Goal: Task Accomplishment & Management: Complete application form

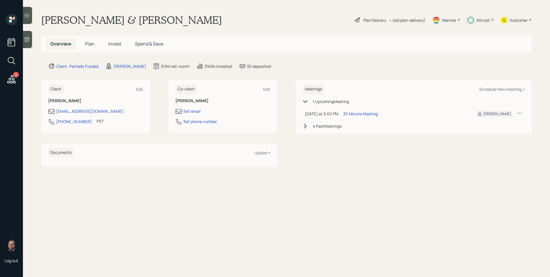
click at [367, 20] on div "Plan Delivery" at bounding box center [374, 20] width 23 height 6
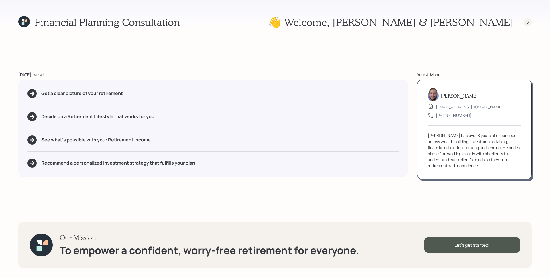
click at [526, 19] on div at bounding box center [528, 22] width 8 height 8
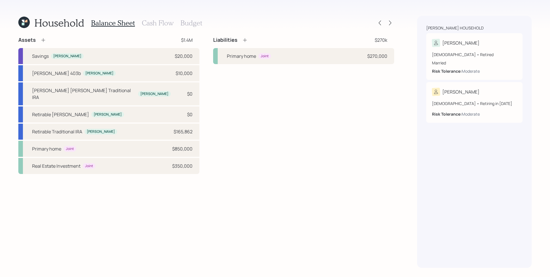
click at [152, 24] on h3 "Cash Flow" at bounding box center [158, 23] width 32 height 8
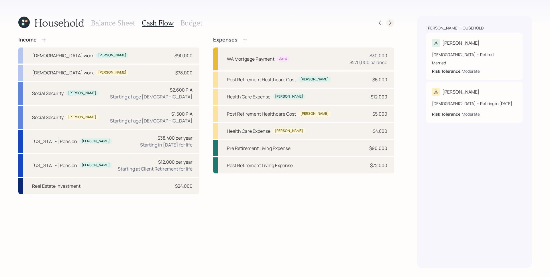
click at [391, 22] on icon at bounding box center [390, 23] width 6 height 6
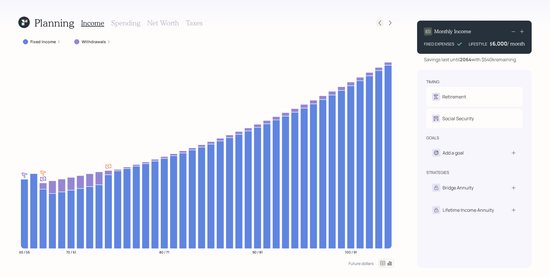
click at [382, 24] on icon at bounding box center [380, 23] width 6 height 6
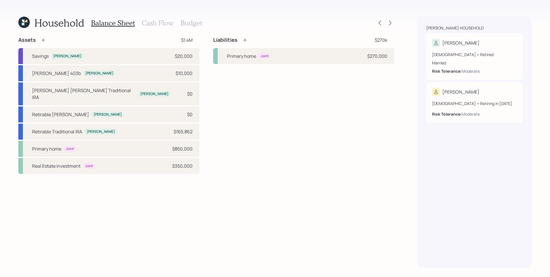
click at [161, 23] on h3 "Cash Flow" at bounding box center [158, 23] width 32 height 8
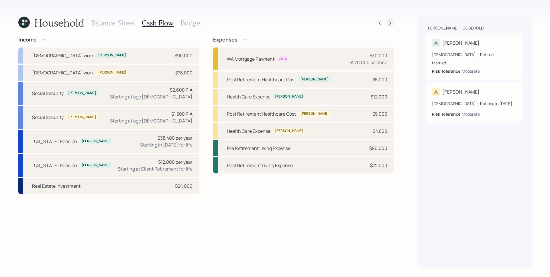
click at [388, 23] on icon at bounding box center [390, 23] width 6 height 6
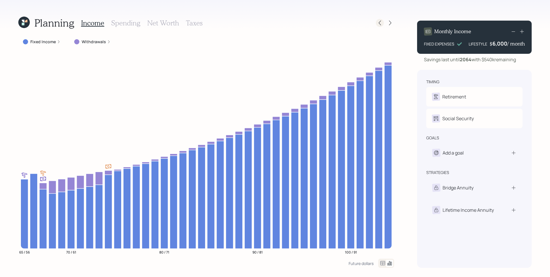
click at [380, 23] on icon at bounding box center [380, 23] width 6 height 6
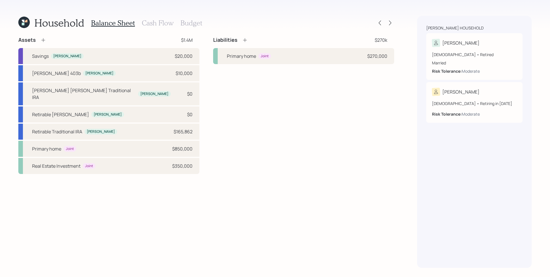
click at [153, 23] on h3 "Cash Flow" at bounding box center [158, 23] width 32 height 8
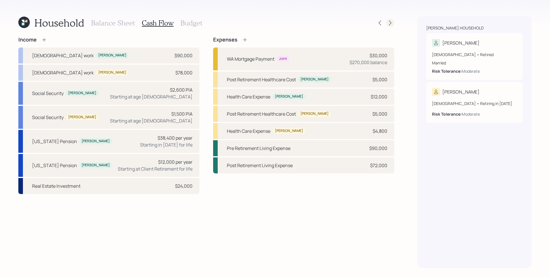
click at [389, 21] on icon at bounding box center [390, 23] width 6 height 6
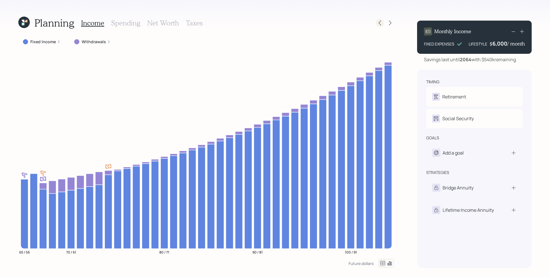
click at [379, 23] on icon at bounding box center [380, 23] width 6 height 6
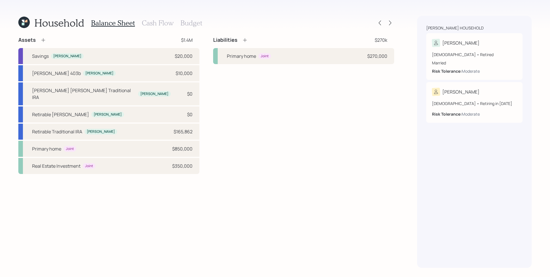
click at [151, 21] on h3 "Cash Flow" at bounding box center [158, 23] width 32 height 8
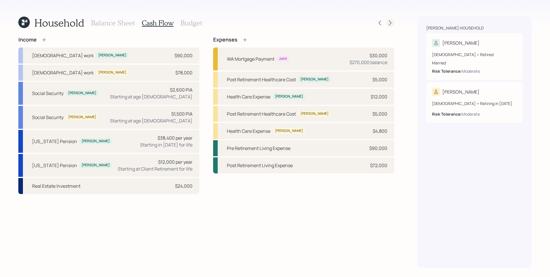
click at [390, 23] on icon at bounding box center [390, 23] width 6 height 6
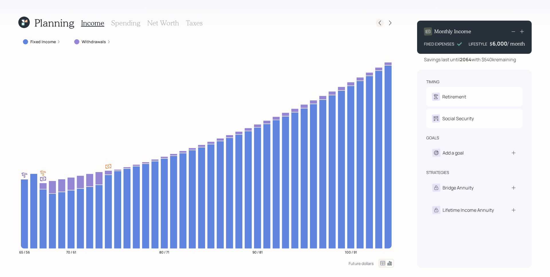
click at [377, 23] on div at bounding box center [380, 23] width 8 height 8
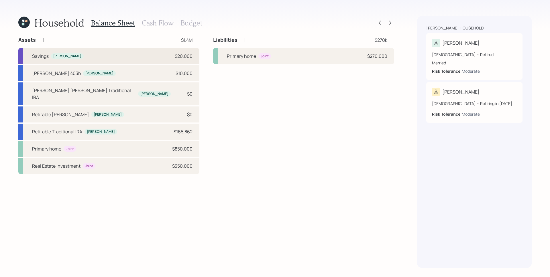
click at [176, 58] on div "$20,000" at bounding box center [184, 56] width 18 height 7
select select "emergency_fund"
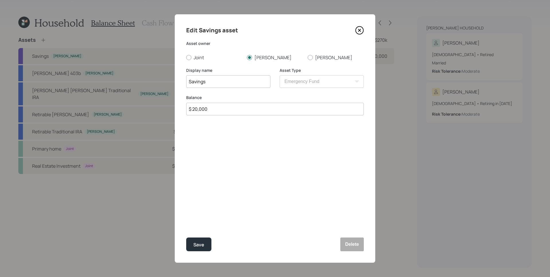
click at [282, 111] on input "$ 20,000" at bounding box center [275, 109] width 178 height 13
type input "$ 30,000"
click at [186, 238] on button "Save" at bounding box center [198, 245] width 25 height 14
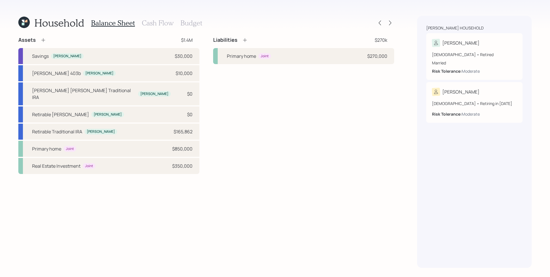
click at [243, 169] on div "Assets $1.4M Savings [PERSON_NAME] $30,000 [PERSON_NAME] 403b [PERSON_NAME] $10…" at bounding box center [206, 152] width 376 height 231
click at [390, 21] on icon at bounding box center [390, 23] width 2 height 5
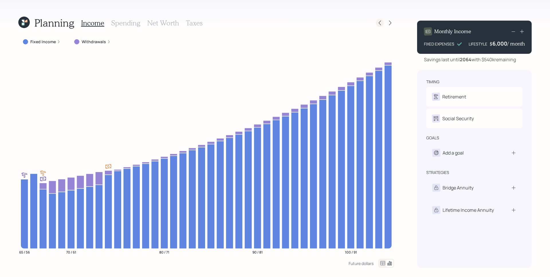
click at [382, 20] on icon at bounding box center [380, 23] width 6 height 6
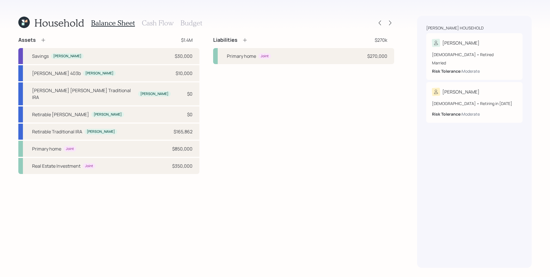
click at [24, 23] on icon at bounding box center [23, 22] width 11 height 11
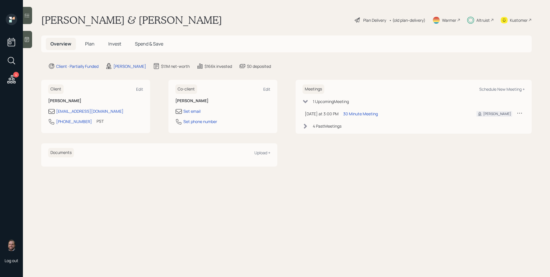
click at [377, 21] on div "Plan Delivery" at bounding box center [374, 20] width 23 height 6
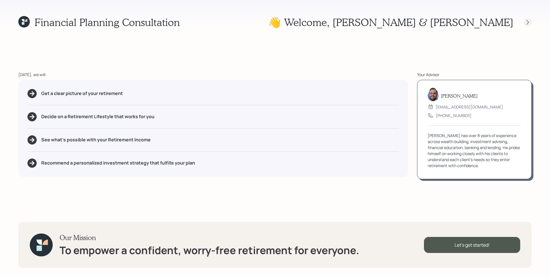
click at [528, 25] on div at bounding box center [528, 22] width 8 height 8
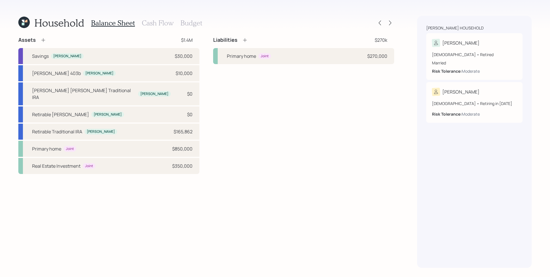
click at [151, 24] on h3 "Cash Flow" at bounding box center [158, 23] width 32 height 8
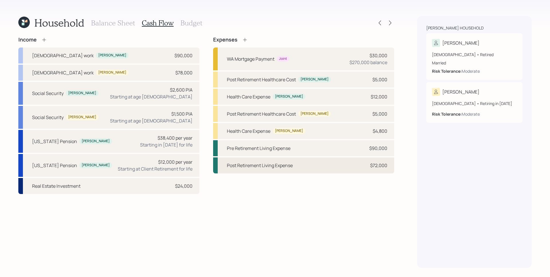
click at [375, 170] on div "Post Retirement Living Expense $72,000" at bounding box center [303, 166] width 181 height 16
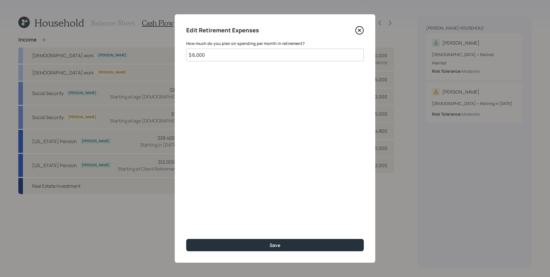
click at [359, 30] on icon at bounding box center [359, 30] width 2 height 2
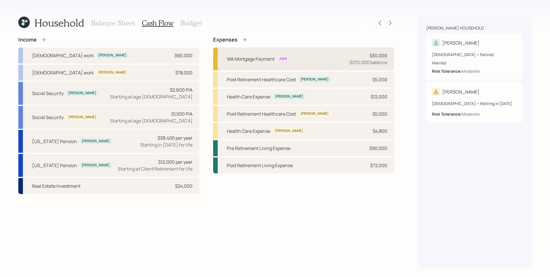
click at [386, 56] on div "$30,000" at bounding box center [379, 55] width 18 height 7
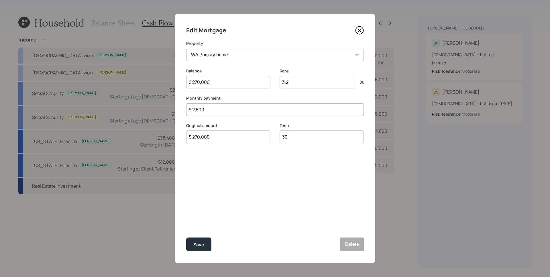
click at [361, 31] on icon at bounding box center [359, 30] width 9 height 9
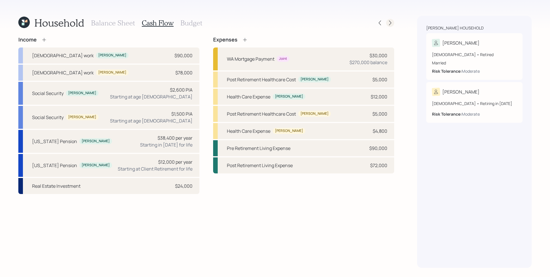
click at [393, 23] on icon at bounding box center [390, 23] width 6 height 6
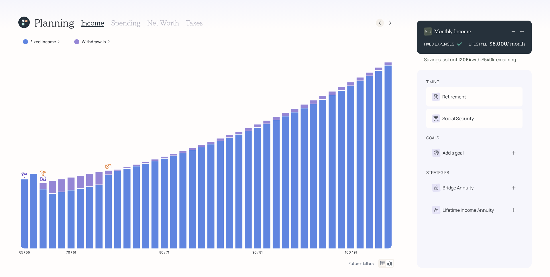
click at [380, 22] on icon at bounding box center [380, 23] width 6 height 6
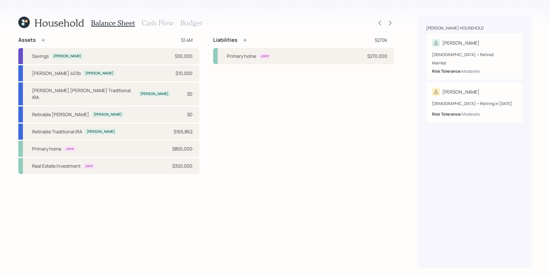
click at [153, 24] on h3 "Cash Flow" at bounding box center [158, 23] width 32 height 8
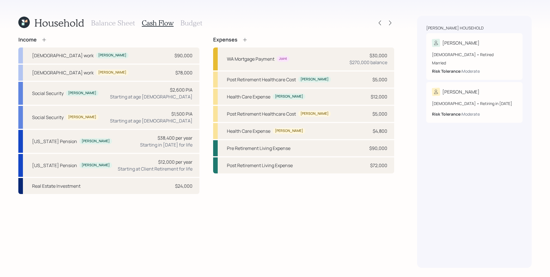
click at [42, 40] on icon at bounding box center [44, 40] width 6 height 6
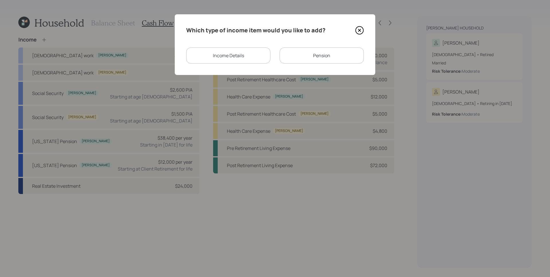
click at [327, 55] on div "Pension" at bounding box center [322, 56] width 84 height 16
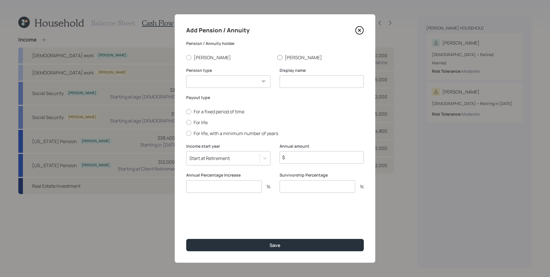
click at [295, 56] on label "[PERSON_NAME]" at bounding box center [320, 57] width 87 height 6
click at [277, 57] on input "[PERSON_NAME]" at bounding box center [277, 57] width 0 height 0
radio input "true"
click at [238, 81] on select "Pension Annuity" at bounding box center [228, 81] width 84 height 13
select select "pension"
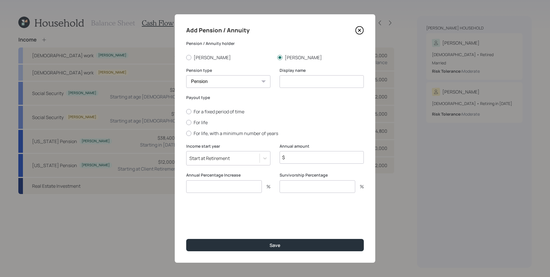
click at [186, 75] on select "Pension Annuity" at bounding box center [228, 81] width 84 height 13
click at [296, 83] on input at bounding box center [322, 81] width 84 height 13
type input "[US_STATE] Pension"
click at [200, 123] on label "For life" at bounding box center [275, 122] width 178 height 6
click at [186, 123] on input "For life" at bounding box center [186, 122] width 0 height 0
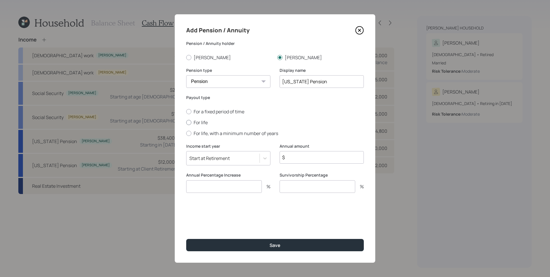
radio input "true"
click at [308, 160] on input "$" at bounding box center [322, 157] width 84 height 13
type input "$ 5,000"
type input "0"
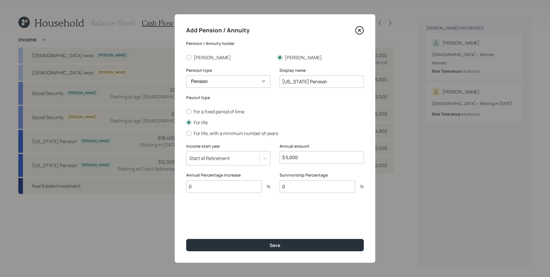
click at [229, 154] on div "Start at Retirement" at bounding box center [222, 159] width 73 height 10
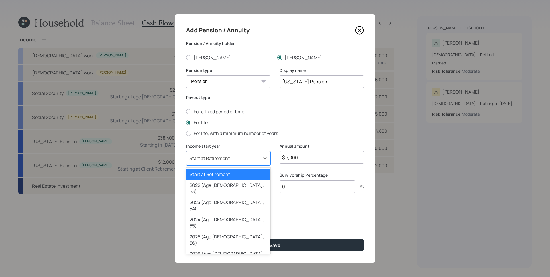
click at [290, 137] on div "Payout type For a fixed period of time For life For life, with a minimum number…" at bounding box center [275, 119] width 178 height 49
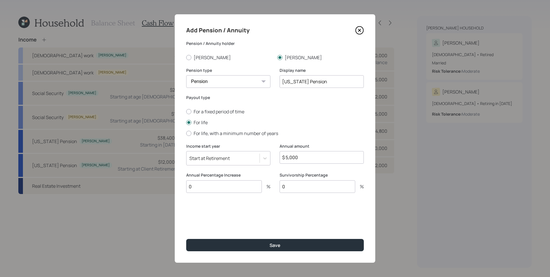
click at [360, 31] on icon at bounding box center [359, 30] width 9 height 9
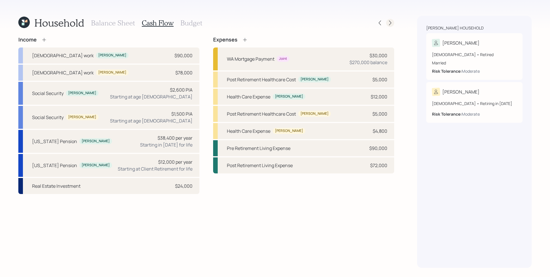
click at [392, 23] on icon at bounding box center [390, 23] width 6 height 6
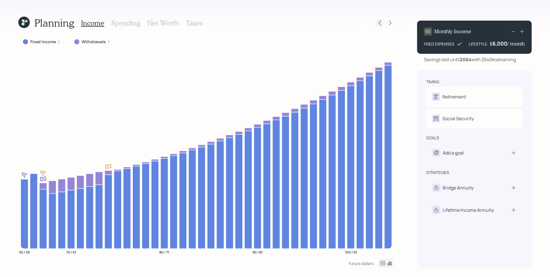
click at [382, 23] on icon at bounding box center [380, 23] width 6 height 6
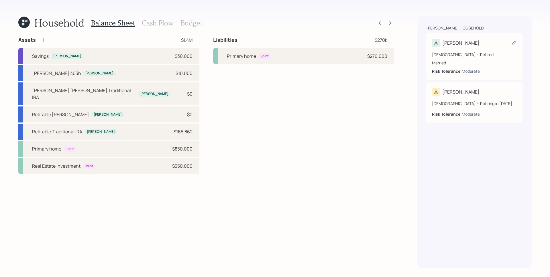
click at [456, 55] on div "[DEMOGRAPHIC_DATA] • Retired" at bounding box center [474, 55] width 85 height 6
select select "8"
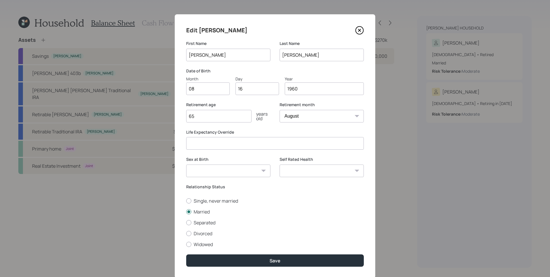
click at [360, 30] on icon at bounding box center [359, 30] width 9 height 9
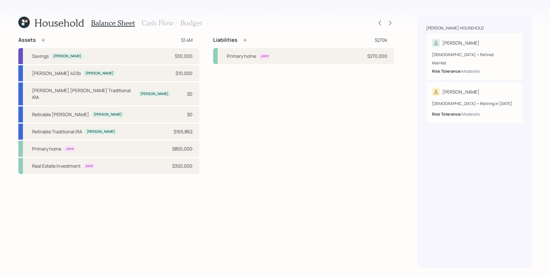
click at [154, 24] on h3 "Cash Flow" at bounding box center [158, 23] width 32 height 8
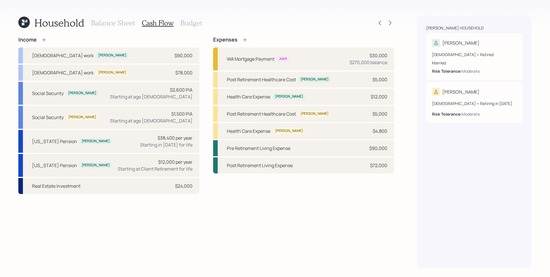
click at [43, 38] on icon at bounding box center [44, 40] width 6 height 6
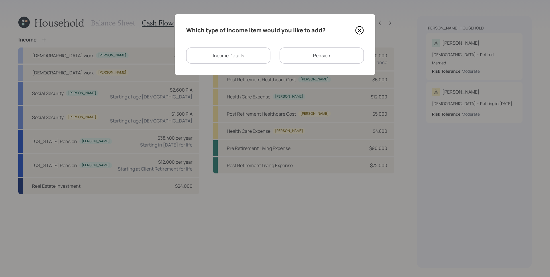
click at [254, 51] on div "Income Details" at bounding box center [228, 56] width 84 height 16
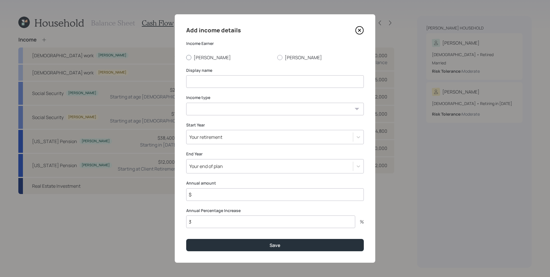
click at [202, 60] on label "[PERSON_NAME]" at bounding box center [229, 57] width 87 height 6
click at [186, 58] on input "[PERSON_NAME]" at bounding box center [186, 57] width 0 height 0
radio input "true"
click at [225, 84] on input at bounding box center [275, 81] width 178 height 13
type input "P"
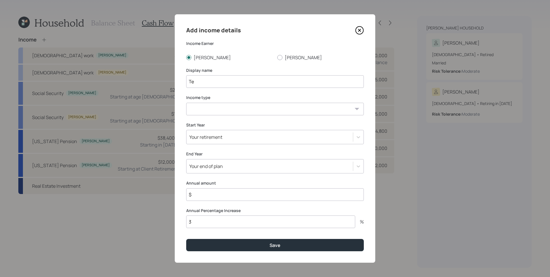
type input "T"
click at [204, 82] on input "Teach classes" at bounding box center [275, 81] width 178 height 13
type input "Teach Classes"
click at [225, 111] on select "[DEMOGRAPHIC_DATA] work [DEMOGRAPHIC_DATA] work Self employment Other" at bounding box center [275, 109] width 178 height 13
select select "part_time"
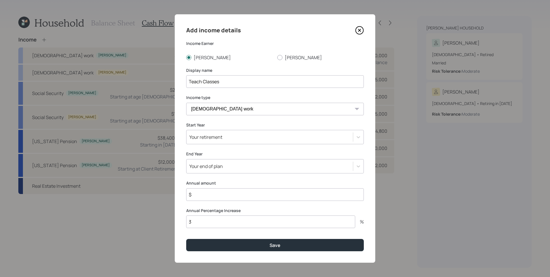
click at [186, 103] on select "[DEMOGRAPHIC_DATA] work [DEMOGRAPHIC_DATA] work Self employment Other" at bounding box center [275, 109] width 178 height 13
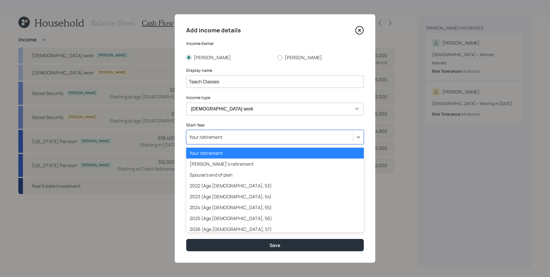
click at [227, 137] on div "Your retirement" at bounding box center [269, 137] width 166 height 10
click at [221, 153] on div "Your retirement" at bounding box center [275, 153] width 178 height 11
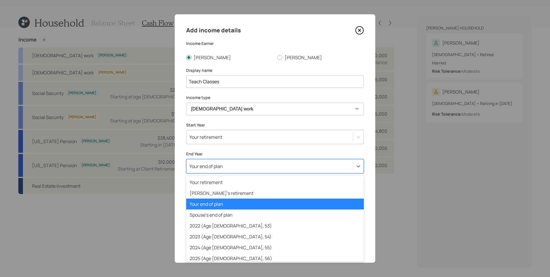
click at [225, 168] on div "Your end of plan" at bounding box center [269, 167] width 166 height 10
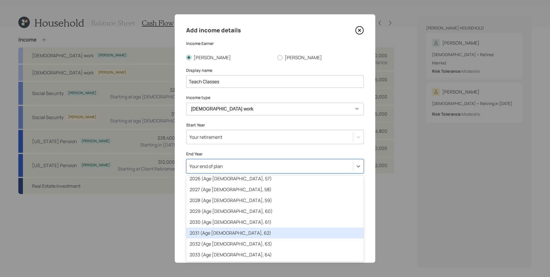
scroll to position [83, 0]
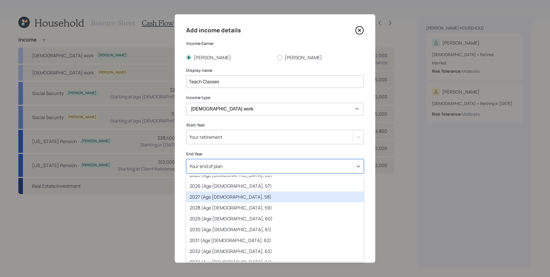
click at [223, 198] on div "2027 (Age [DEMOGRAPHIC_DATA], 58)" at bounding box center [275, 197] width 178 height 11
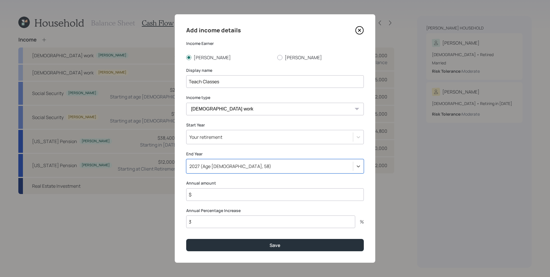
click at [222, 196] on input "$" at bounding box center [275, 194] width 178 height 13
type input "$ 15,000"
click at [229, 225] on input "3" at bounding box center [270, 222] width 169 height 13
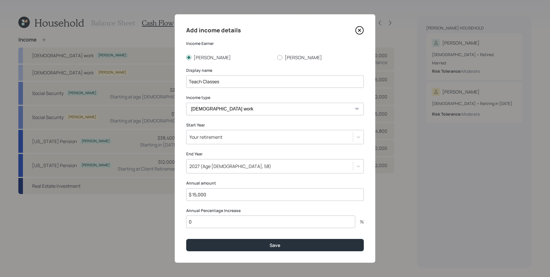
type input "0"
click at [186, 239] on button "Save" at bounding box center [275, 245] width 178 height 12
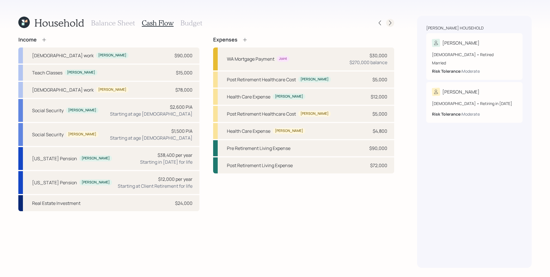
click at [389, 23] on icon at bounding box center [390, 23] width 6 height 6
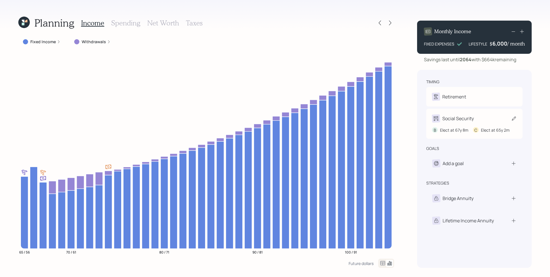
click at [472, 122] on div "Social Security" at bounding box center [458, 118] width 32 height 7
select select "8"
select select "2"
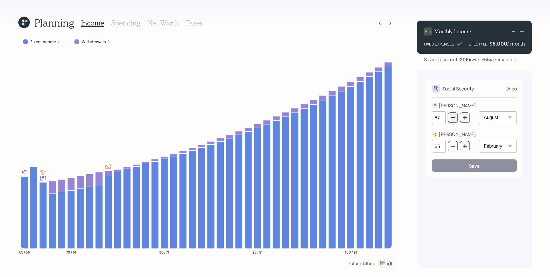
click at [454, 121] on button "button" at bounding box center [453, 118] width 10 height 10
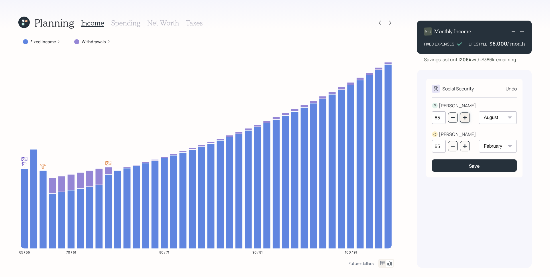
click at [466, 119] on icon "button" at bounding box center [465, 117] width 5 height 5
type input "67"
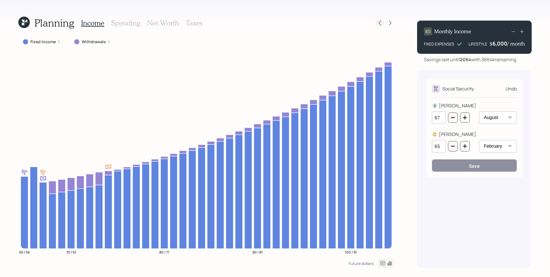
click at [378, 23] on icon at bounding box center [380, 23] width 6 height 6
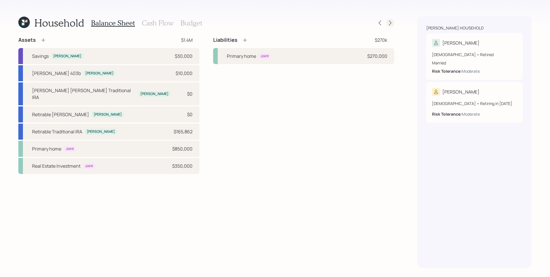
click at [391, 22] on icon at bounding box center [390, 23] width 6 height 6
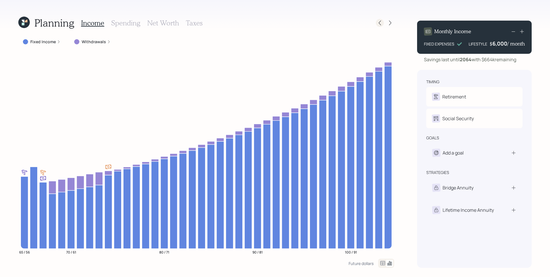
click at [378, 22] on icon at bounding box center [380, 23] width 6 height 6
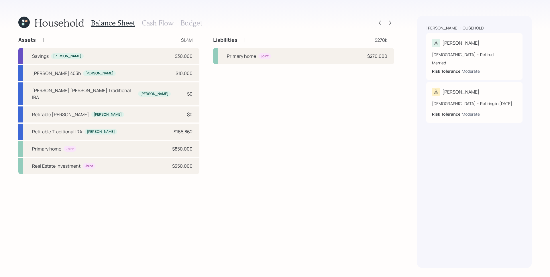
click at [161, 22] on h3 "Cash Flow" at bounding box center [158, 23] width 32 height 8
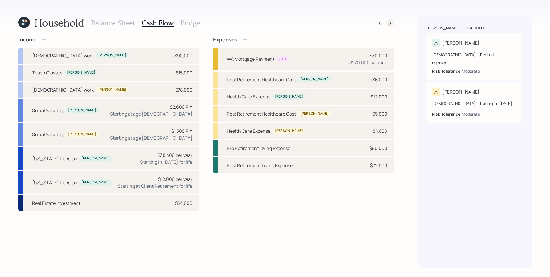
click at [388, 20] on icon at bounding box center [390, 23] width 6 height 6
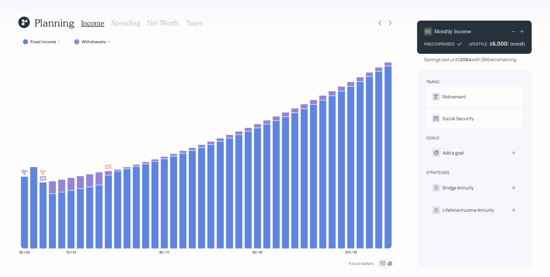
click at [125, 23] on h3 "Spending" at bounding box center [125, 23] width 29 height 8
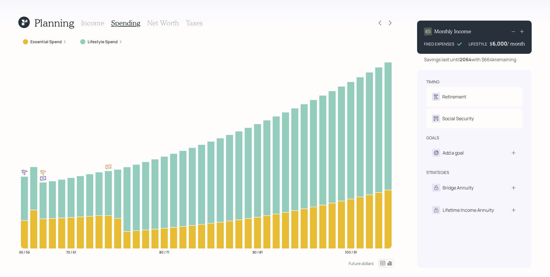
click at [61, 42] on div "Essential Spend" at bounding box center [45, 42] width 44 height 6
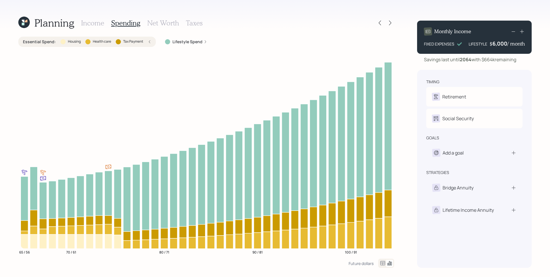
click at [87, 22] on h3 "Income" at bounding box center [92, 23] width 23 height 8
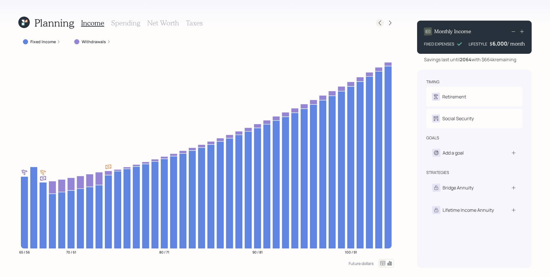
click at [382, 23] on icon at bounding box center [380, 23] width 6 height 6
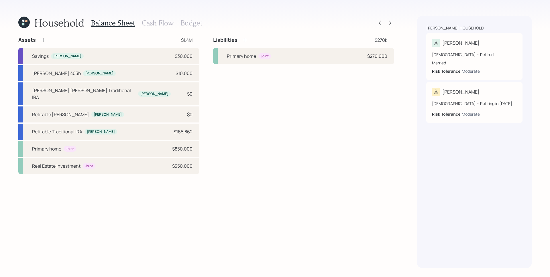
click at [152, 20] on h3 "Cash Flow" at bounding box center [158, 23] width 32 height 8
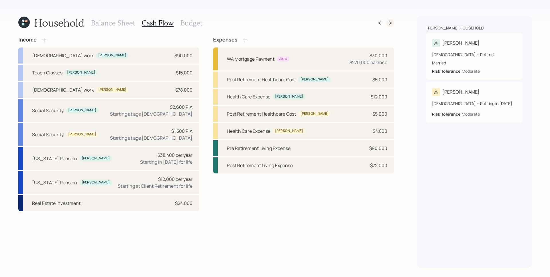
click at [392, 24] on icon at bounding box center [390, 23] width 6 height 6
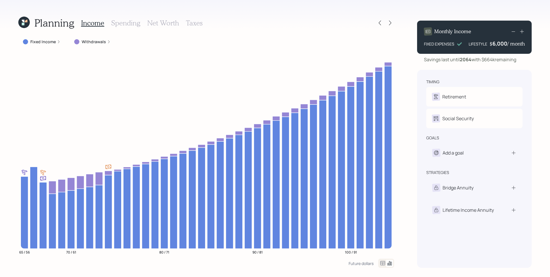
click at [128, 24] on h3 "Spending" at bounding box center [125, 23] width 29 height 8
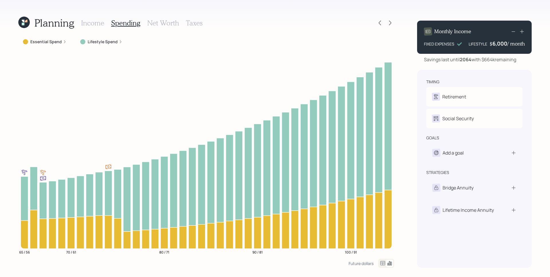
click at [61, 42] on div "Essential Spend" at bounding box center [45, 42] width 44 height 6
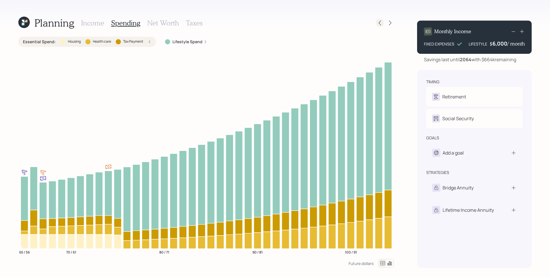
click at [377, 23] on div at bounding box center [380, 23] width 8 height 8
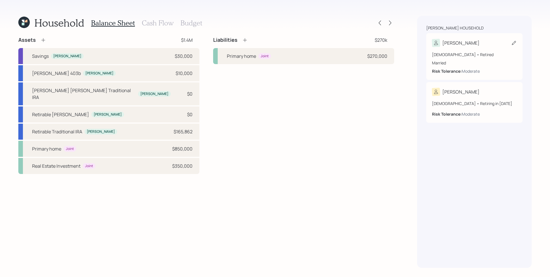
click at [467, 61] on div "Married" at bounding box center [474, 63] width 85 height 6
select select "8"
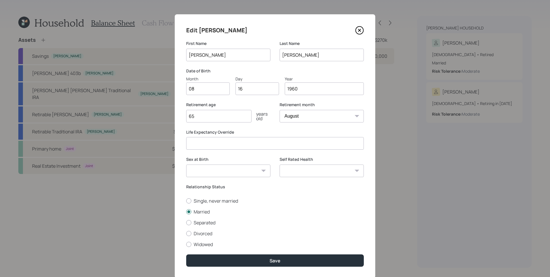
click at [359, 29] on icon at bounding box center [359, 30] width 2 height 2
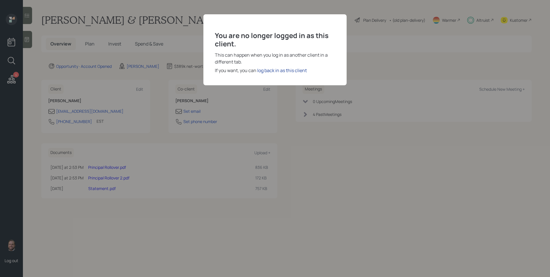
click at [284, 72] on div "log back in as this client" at bounding box center [282, 70] width 50 height 7
